Goal: Book appointment/travel/reservation

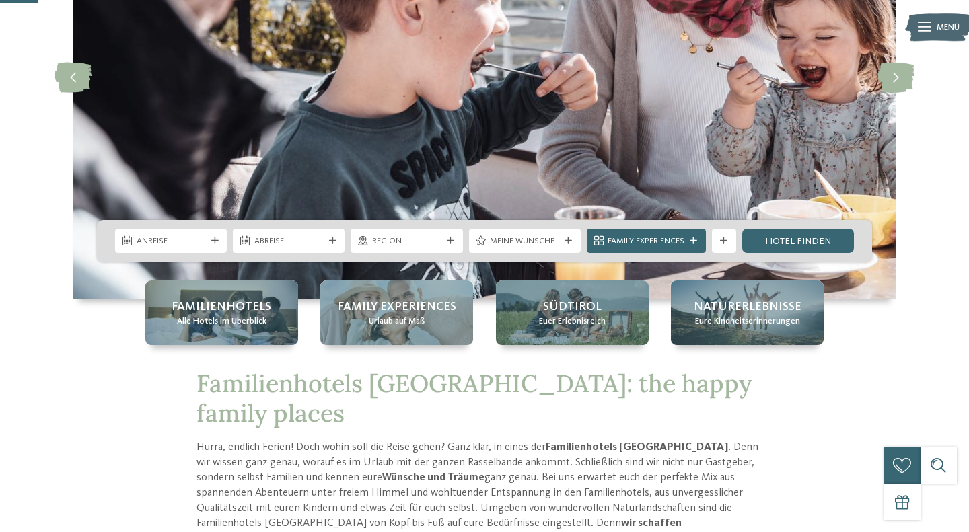
scroll to position [203, 0]
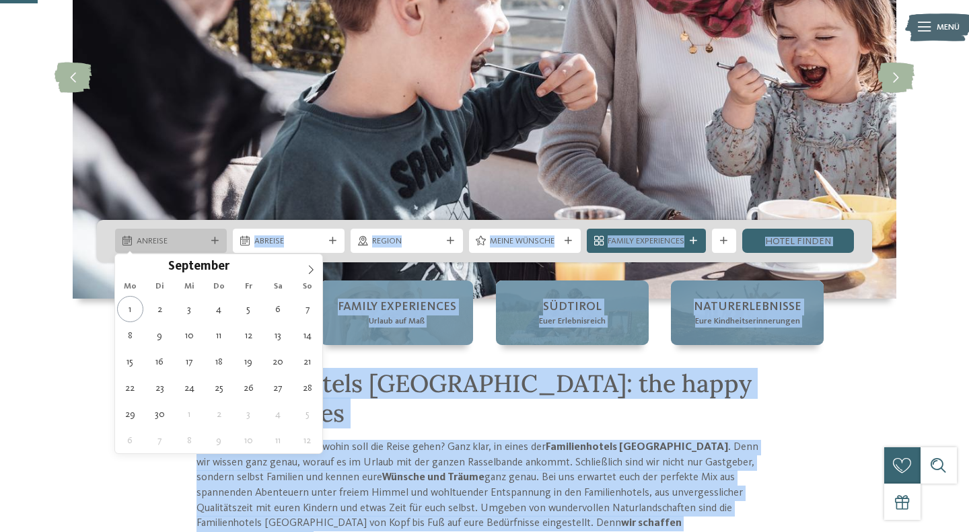
click at [172, 244] on span "Anreise" at bounding box center [171, 242] width 69 height 12
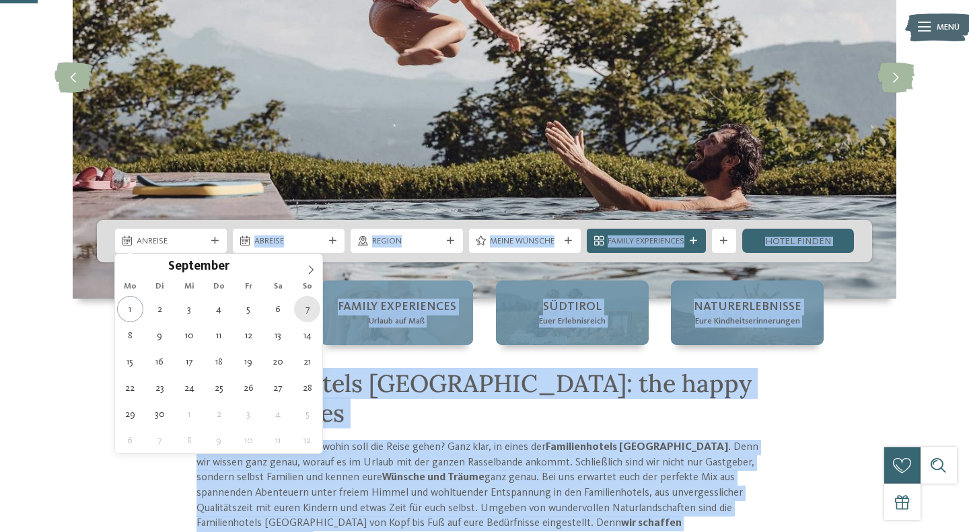
type div "[DATE]"
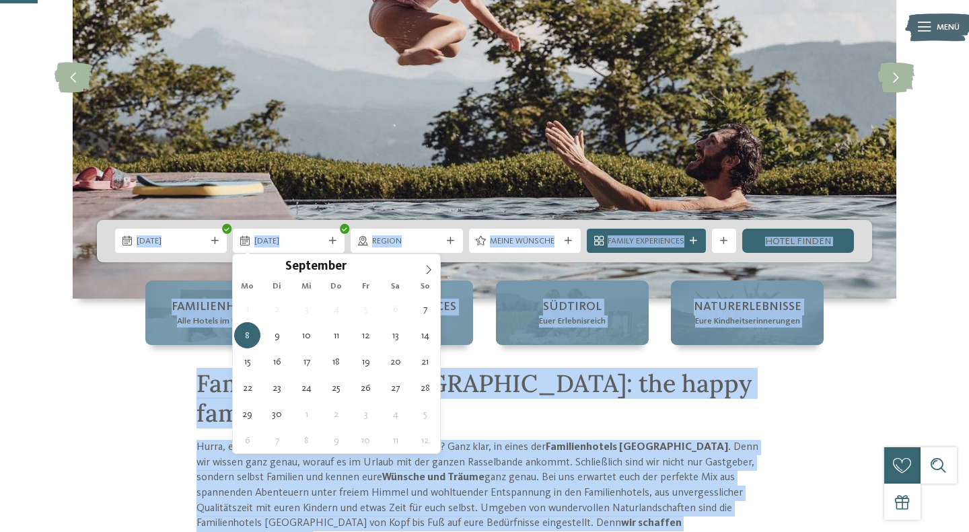
type div "[DATE]"
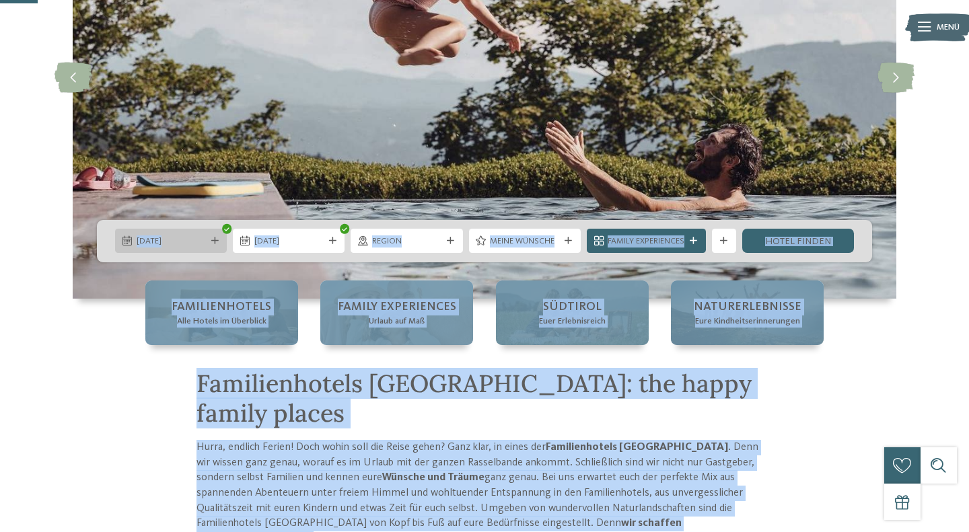
click at [166, 242] on span "[DATE]" at bounding box center [171, 242] width 69 height 12
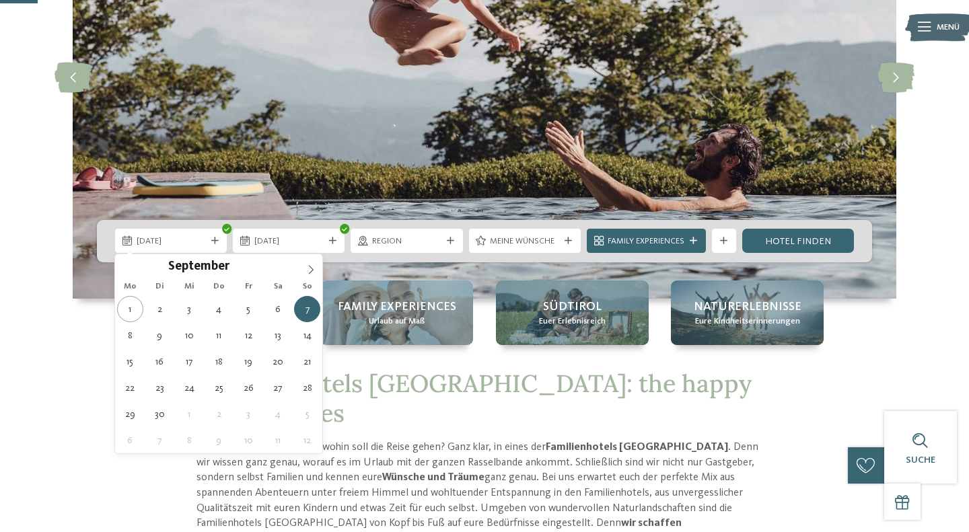
type div "[DATE]"
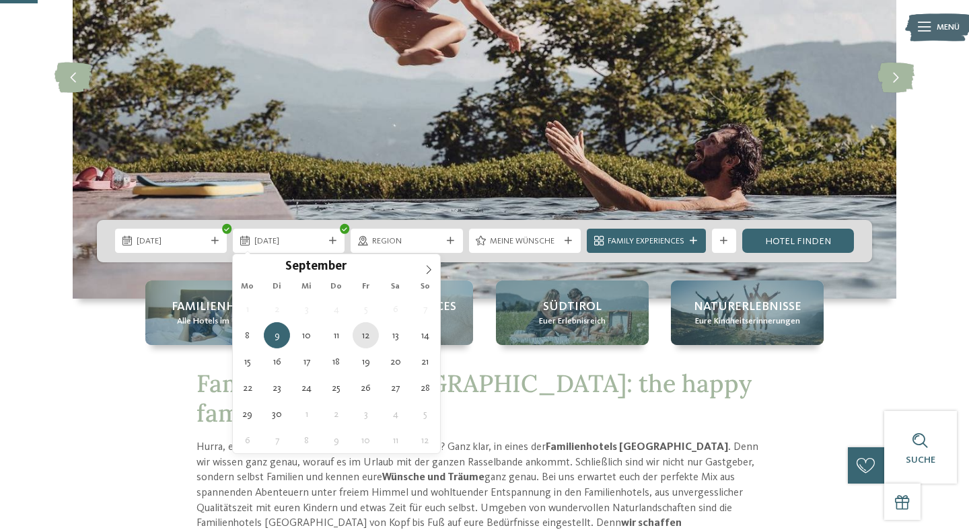
type div "[DATE]"
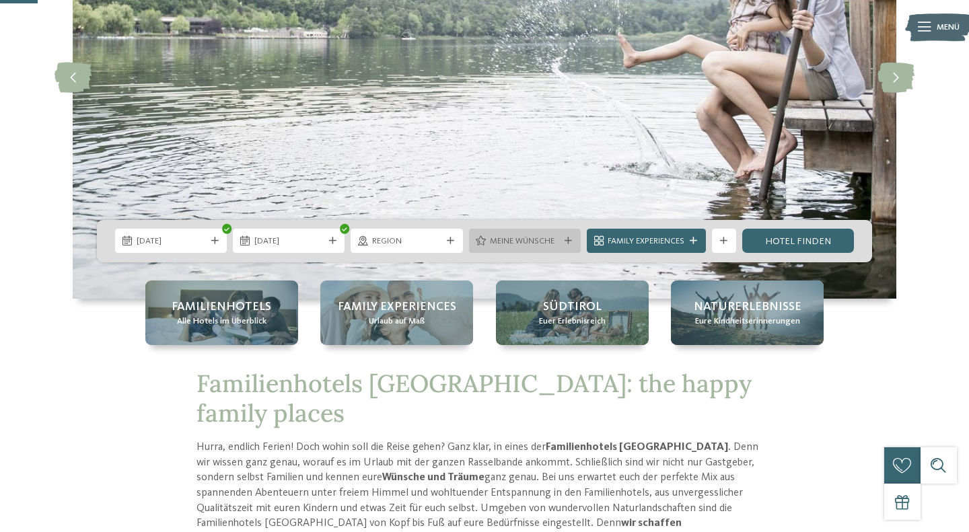
click at [568, 247] on div "Meine Wünsche" at bounding box center [525, 241] width 112 height 24
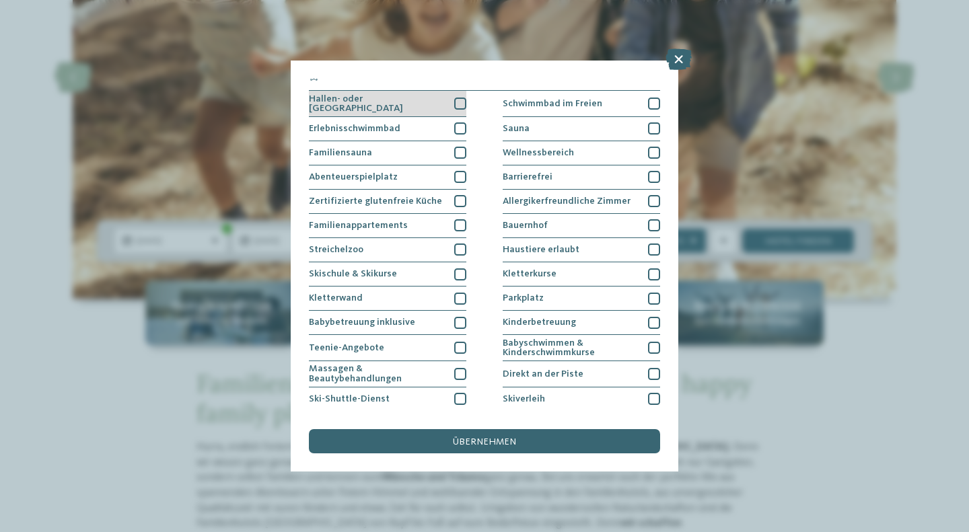
scroll to position [0, 0]
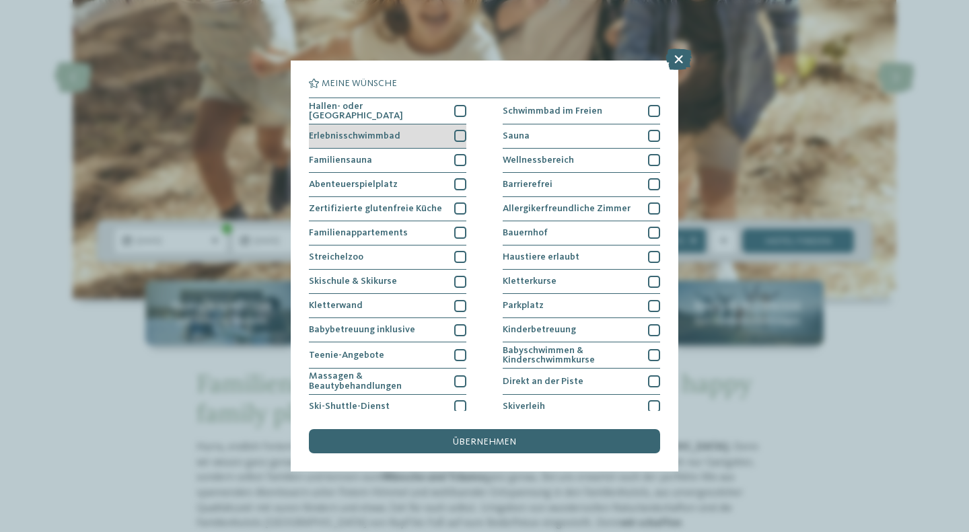
click at [459, 133] on div at bounding box center [460, 136] width 12 height 12
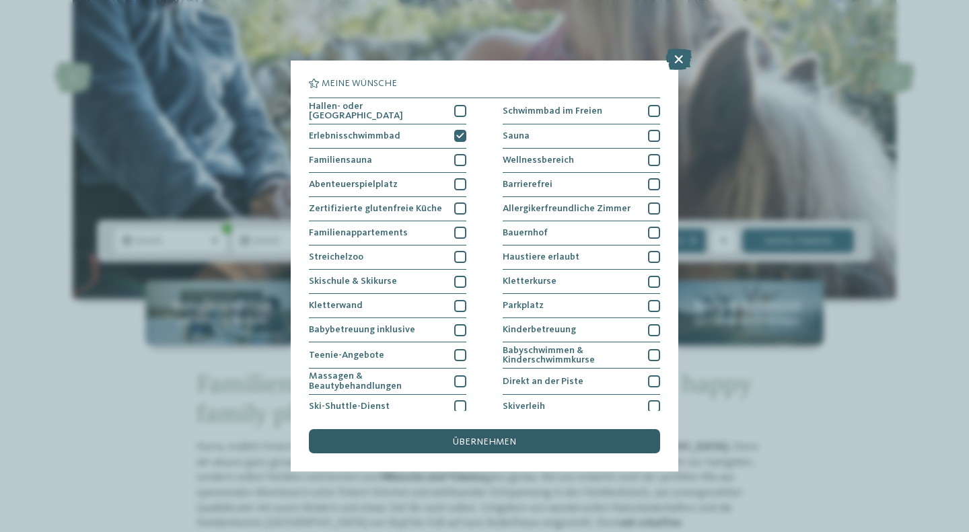
click at [510, 446] on span "übernehmen" at bounding box center [484, 442] width 63 height 9
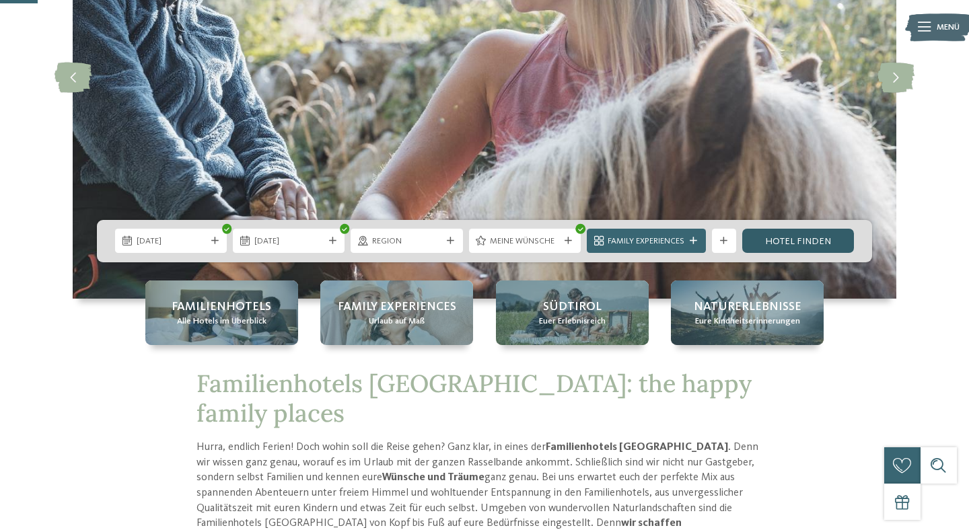
click at [798, 232] on link "Hotel finden" at bounding box center [798, 241] width 112 height 24
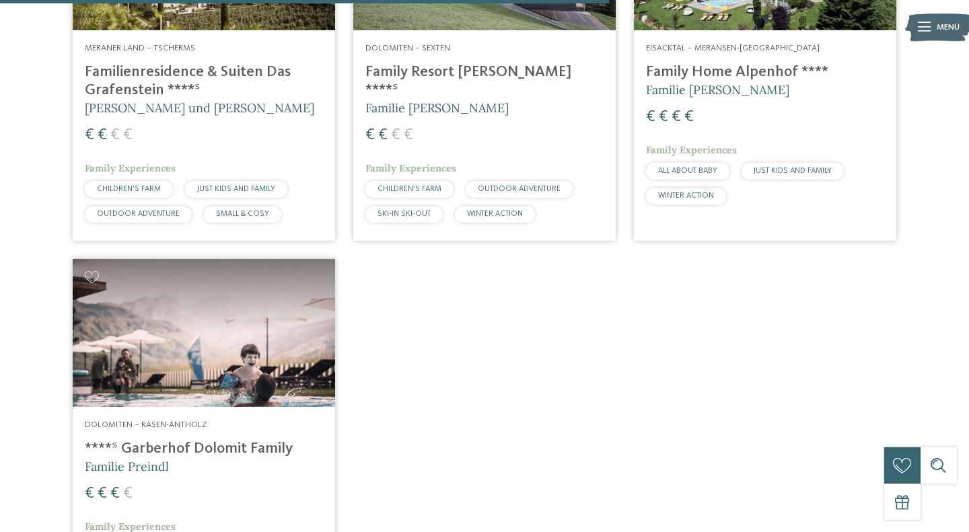
scroll to position [1378, 0]
